Goal: Transaction & Acquisition: Purchase product/service

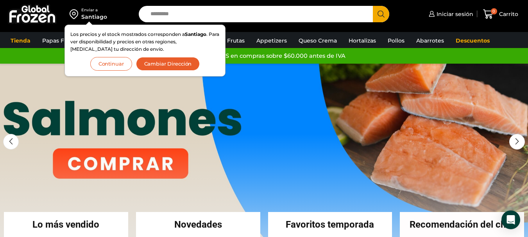
click at [159, 64] on button "Cambiar Dirección" at bounding box center [168, 64] width 64 height 14
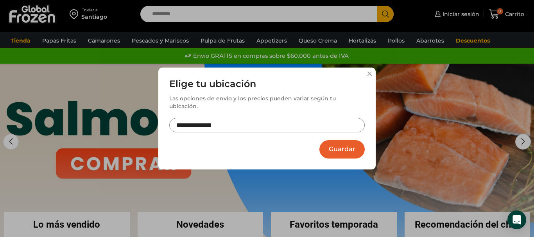
drag, startPoint x: 235, startPoint y: 129, endPoint x: 239, endPoint y: 121, distance: 9.1
click at [236, 125] on div "**********" at bounding box center [266, 110] width 195 height 62
click at [223, 123] on input "**********" at bounding box center [266, 125] width 195 height 14
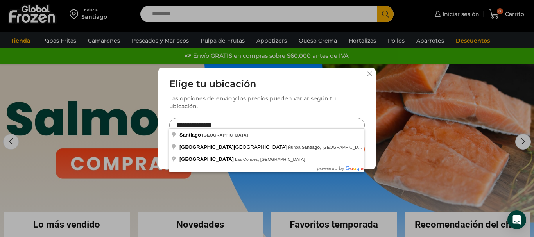
drag, startPoint x: 227, startPoint y: 125, endPoint x: 154, endPoint y: 123, distance: 73.1
click at [154, 123] on div "**********" at bounding box center [267, 118] width 534 height 237
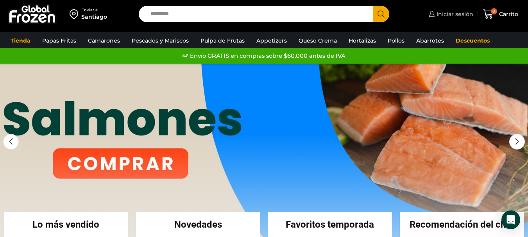
click at [449, 14] on span "Iniciar sesión" at bounding box center [453, 14] width 39 height 8
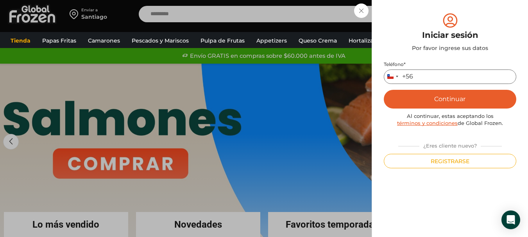
click at [432, 75] on input "Teléfono *" at bounding box center [450, 77] width 132 height 14
type input "*********"
click at [446, 98] on button "Continuar" at bounding box center [450, 99] width 132 height 19
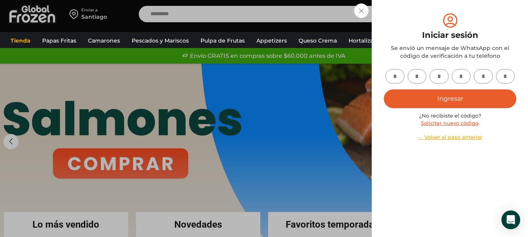
click at [396, 79] on input "text" at bounding box center [394, 76] width 19 height 14
type input "*"
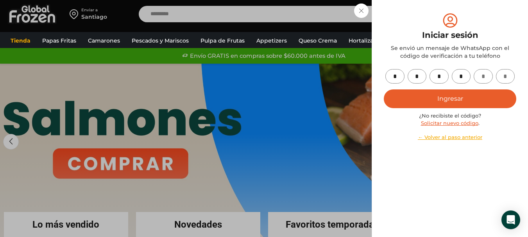
type input "*"
click at [435, 94] on button "Ingresar" at bounding box center [450, 98] width 132 height 19
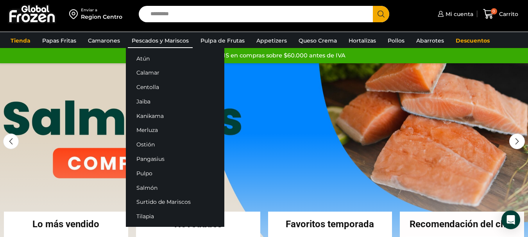
click at [155, 38] on link "Pescados y Mariscos" at bounding box center [160, 40] width 65 height 15
click at [135, 61] on link "Atún" at bounding box center [175, 58] width 98 height 14
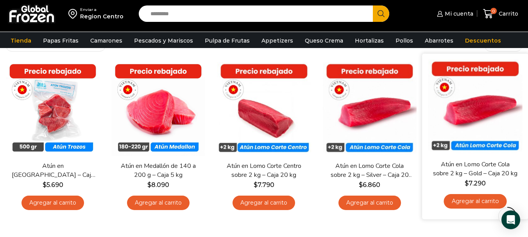
scroll to position [59, 0]
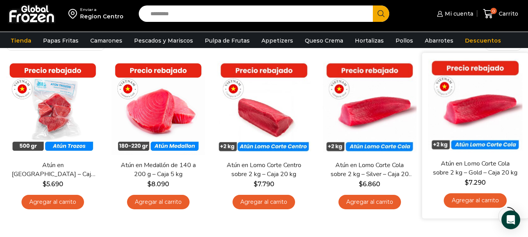
drag, startPoint x: 529, startPoint y: 51, endPoint x: 527, endPoint y: 77, distance: 26.7
click at [527, 77] on html "WordPress WooCommerce Themes Enviar a Region Centro Search input Search Mi cuen…" at bounding box center [264, 195] width 528 height 508
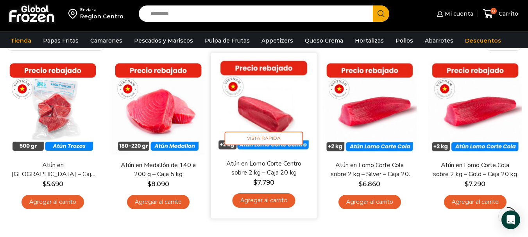
click at [266, 197] on link "Agregar al carrito" at bounding box center [263, 200] width 63 height 14
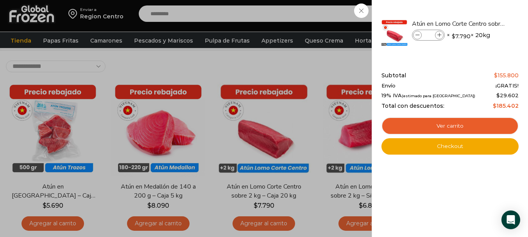
scroll to position [27, 0]
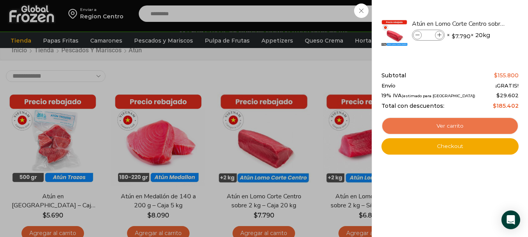
click at [454, 126] on link "Ver carrito" at bounding box center [449, 126] width 137 height 18
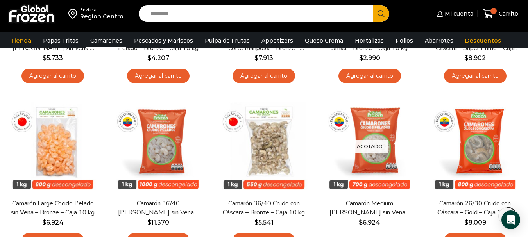
scroll to position [189, 0]
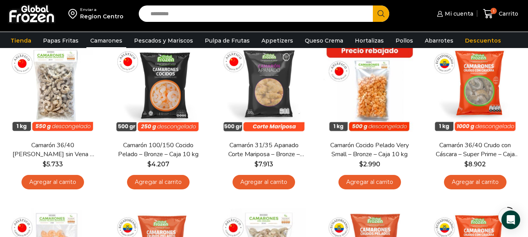
drag, startPoint x: 530, startPoint y: 37, endPoint x: 532, endPoint y: 54, distance: 17.0
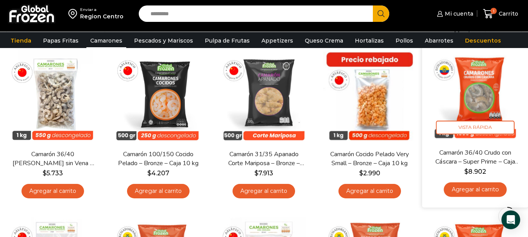
click at [482, 193] on link "Agregar al carrito" at bounding box center [474, 189] width 63 height 14
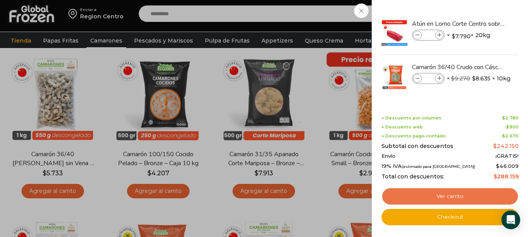
click at [440, 199] on link "Ver carrito" at bounding box center [449, 197] width 137 height 18
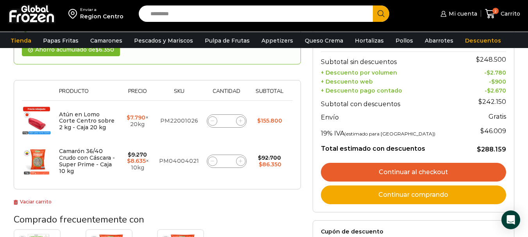
scroll to position [103, 0]
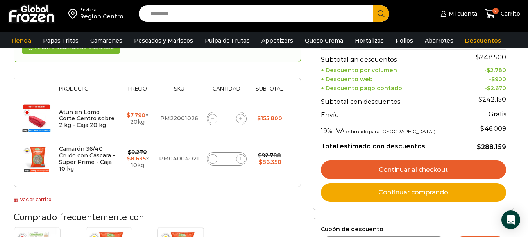
click at [416, 171] on link "Continuar al checkout" at bounding box center [413, 170] width 185 height 19
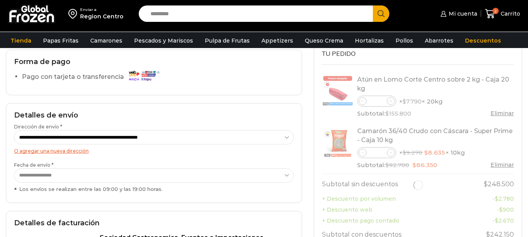
select select "*"
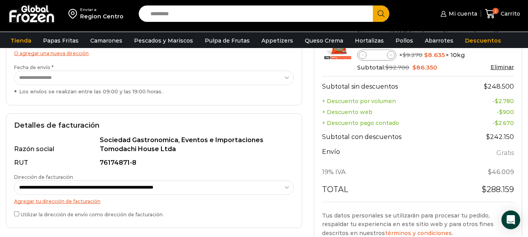
scroll to position [164, 0]
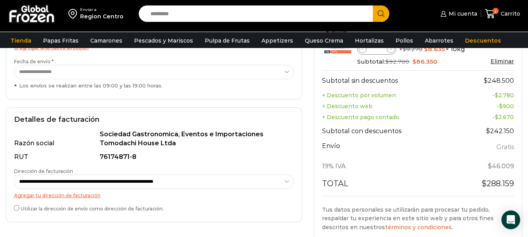
drag, startPoint x: 530, startPoint y: 65, endPoint x: 529, endPoint y: 118, distance: 52.3
click at [527, 118] on html "WordPress WooCommerce Themes Enviar a Region Centro Search input Search Mi cuen…" at bounding box center [264, 166] width 528 height 660
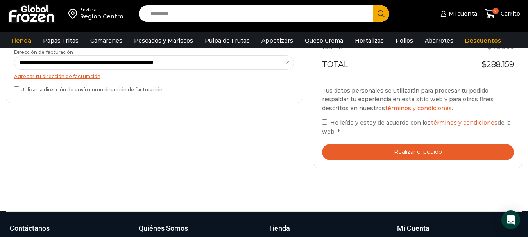
scroll to position [285, 0]
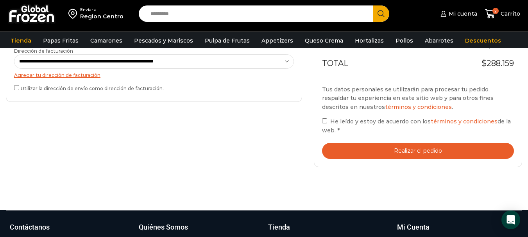
click at [418, 148] on button "Realizar el pedido" at bounding box center [418, 151] width 192 height 16
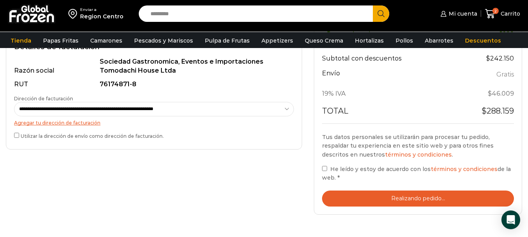
scroll to position [268, 0]
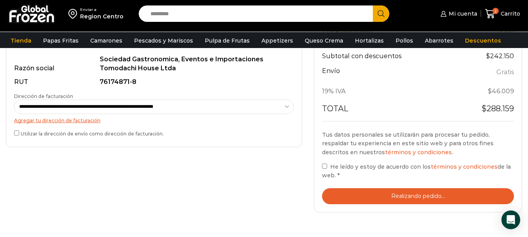
click at [249, 196] on div "**********" at bounding box center [154, 41] width 308 height 357
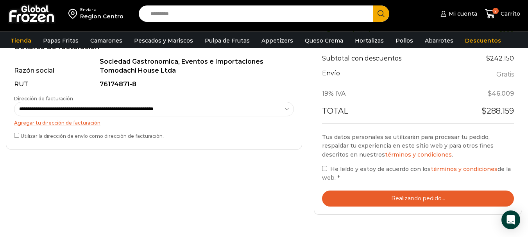
scroll to position [266, 0]
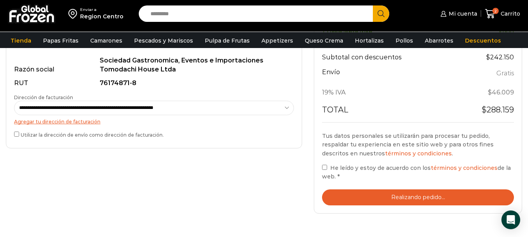
click at [15, 134] on div "**********" at bounding box center [154, 91] width 296 height 115
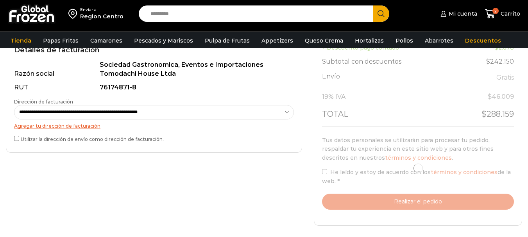
scroll to position [266, 0]
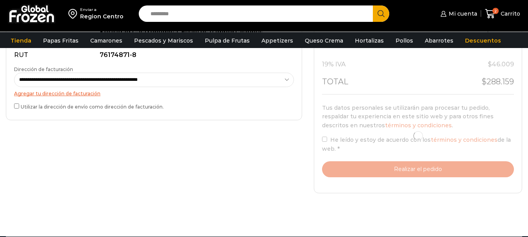
select select "*"
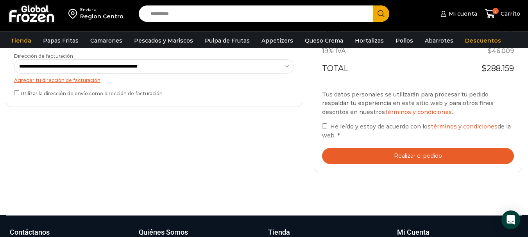
scroll to position [282, 0]
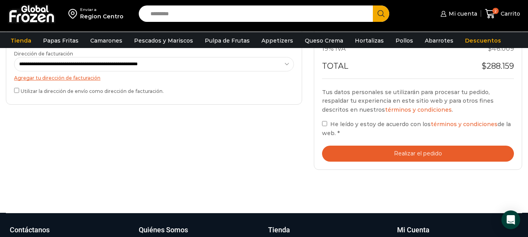
click at [414, 150] on button "Realizar el pedido" at bounding box center [418, 154] width 192 height 16
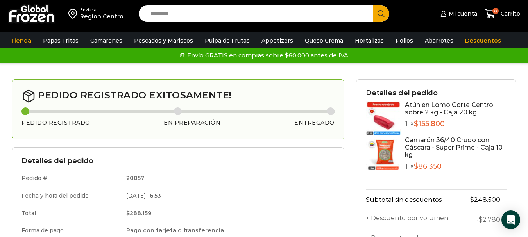
drag, startPoint x: 525, startPoint y: 21, endPoint x: 527, endPoint y: 29, distance: 8.4
click at [527, 29] on div "Enviar a Region Centro Search input Search Mi cuenta Mi perfil" at bounding box center [264, 16] width 528 height 32
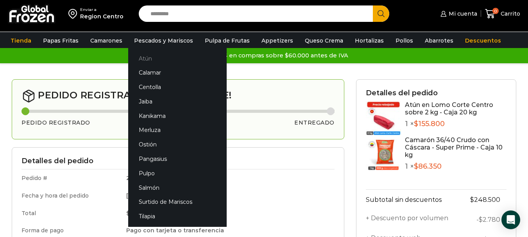
click at [148, 62] on link "Atún" at bounding box center [177, 58] width 98 height 14
click at [143, 57] on link "Atún" at bounding box center [177, 58] width 98 height 14
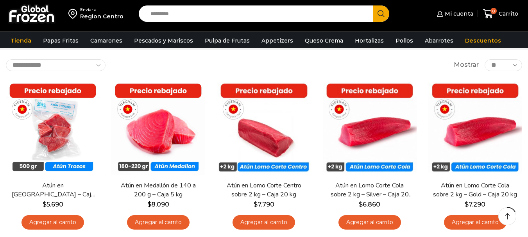
scroll to position [45, 0]
